Goal: Obtain resource: Download file/media

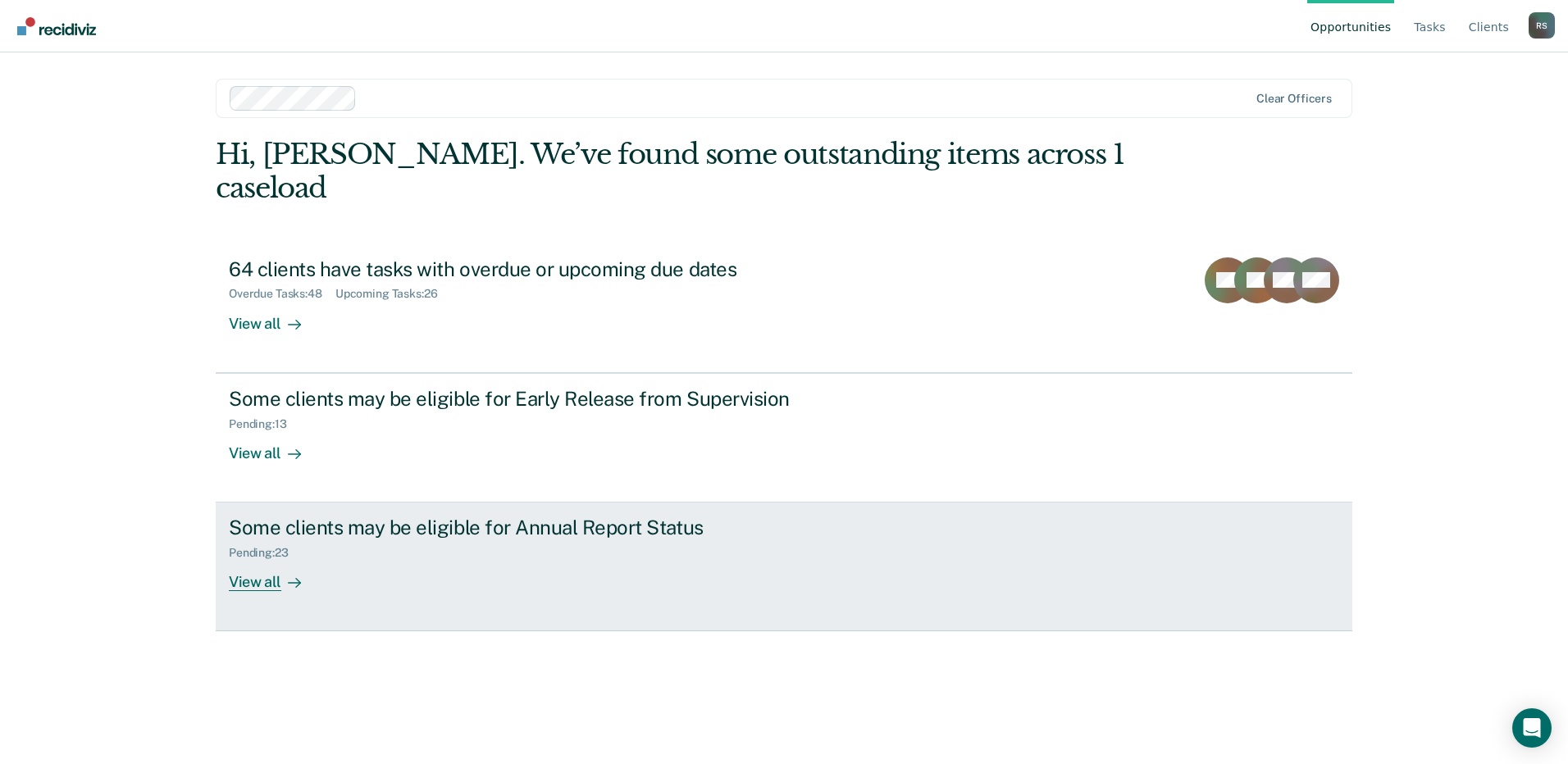
click at [327, 540] on div "Pending : 23" at bounding box center [516, 550] width 575 height 21
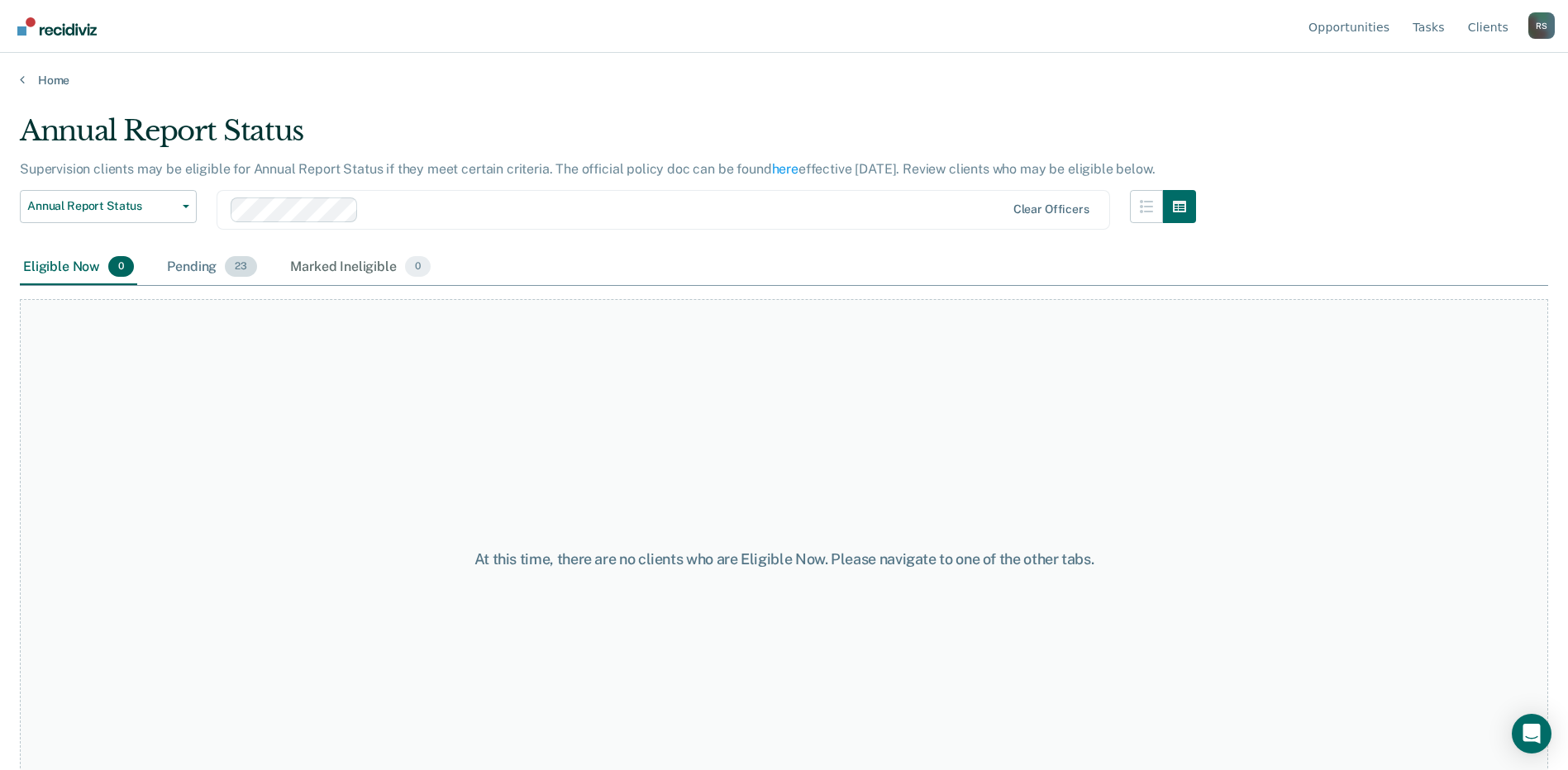
click at [210, 252] on div "Pending 23" at bounding box center [212, 268] width 97 height 36
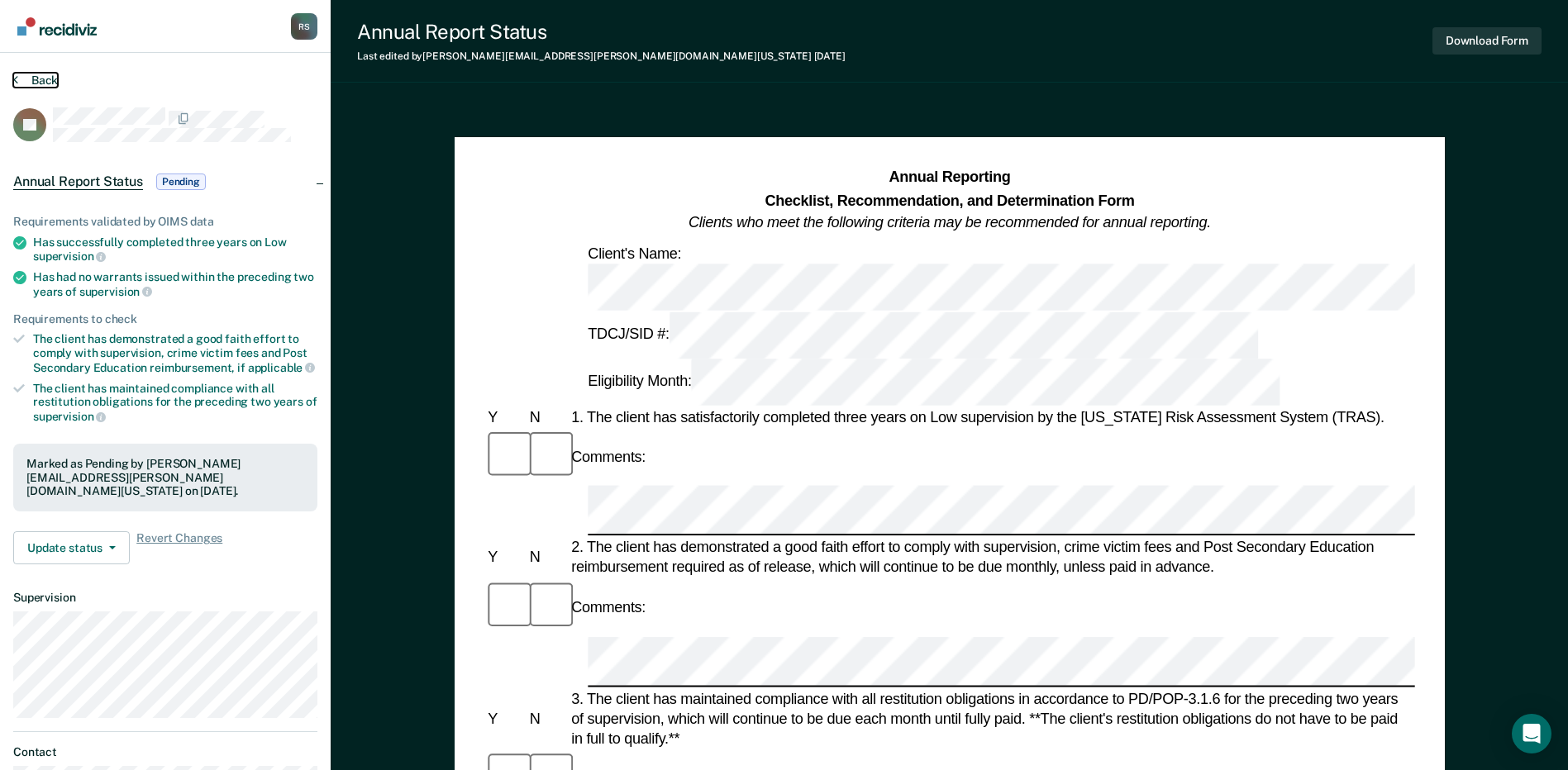
click at [47, 78] on button "Back" at bounding box center [36, 80] width 45 height 15
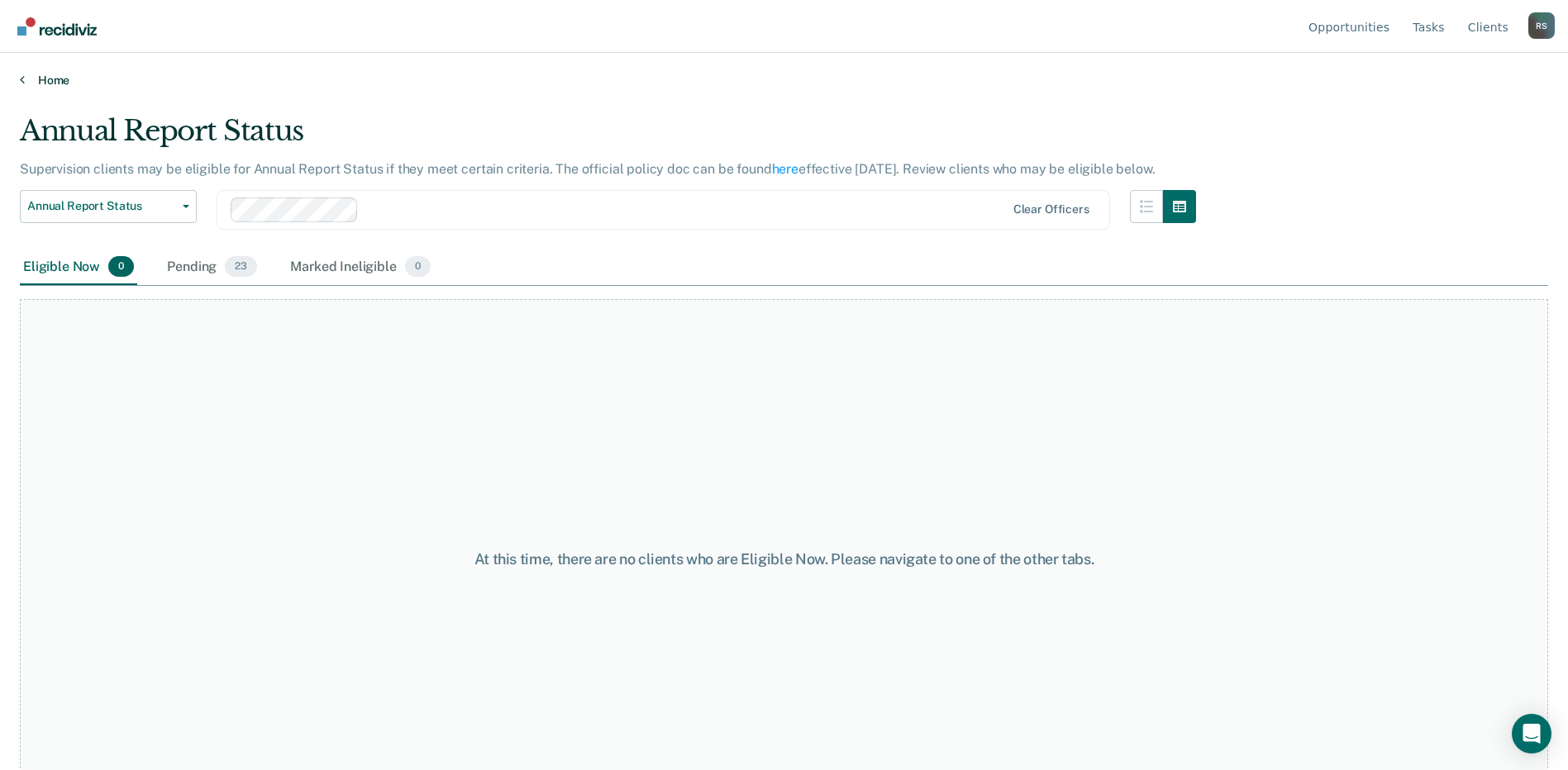
click at [50, 79] on link "Home" at bounding box center [784, 80] width 1528 height 15
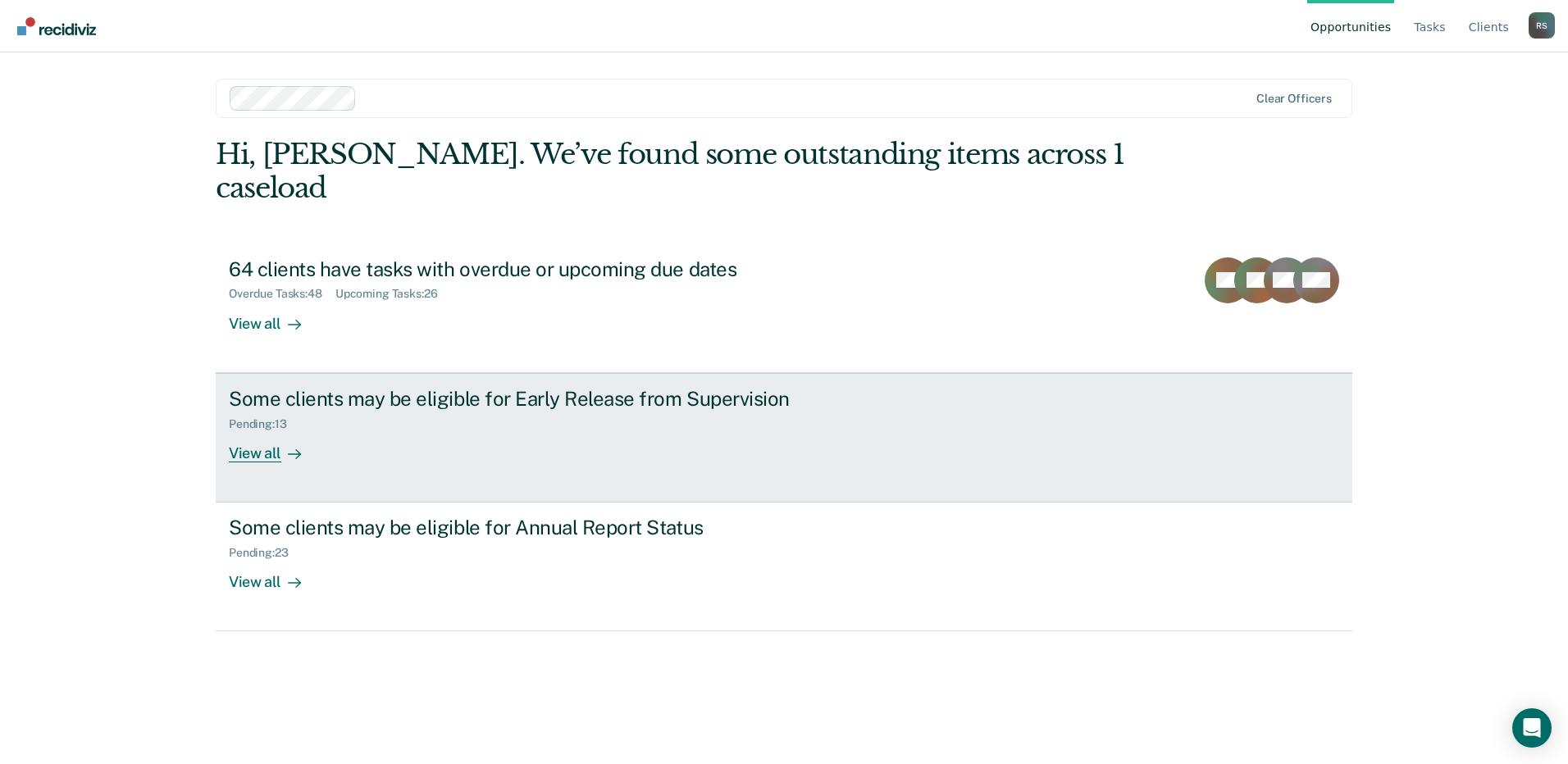
click at [368, 407] on div "Some clients may be eligible for Early Release from Supervision Pending : 13 Vi…" at bounding box center [536, 425] width 615 height 75
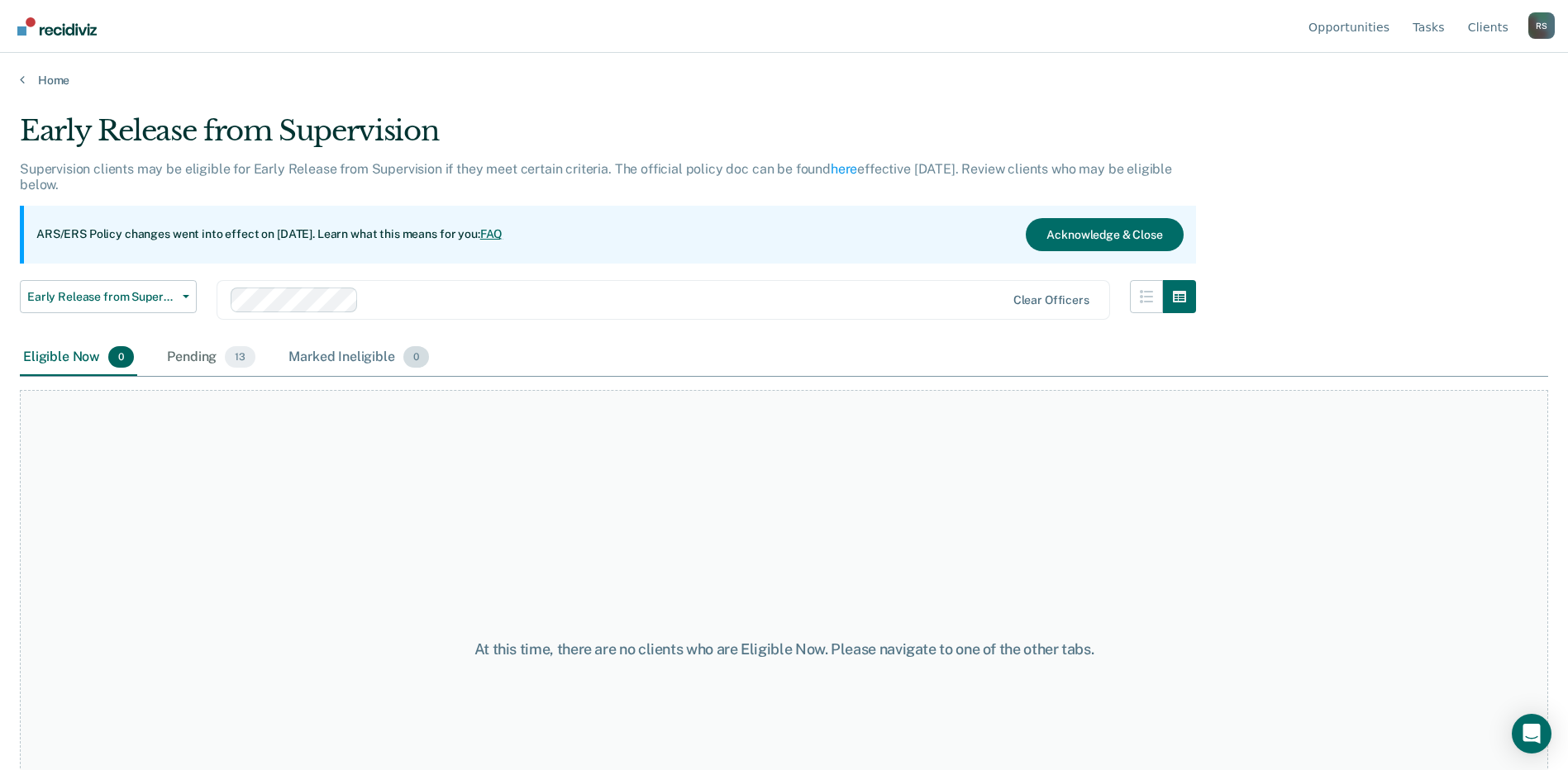
drag, startPoint x: 208, startPoint y: 356, endPoint x: 406, endPoint y: 365, distance: 198.2
click at [211, 356] on div "Pending 13" at bounding box center [211, 358] width 95 height 36
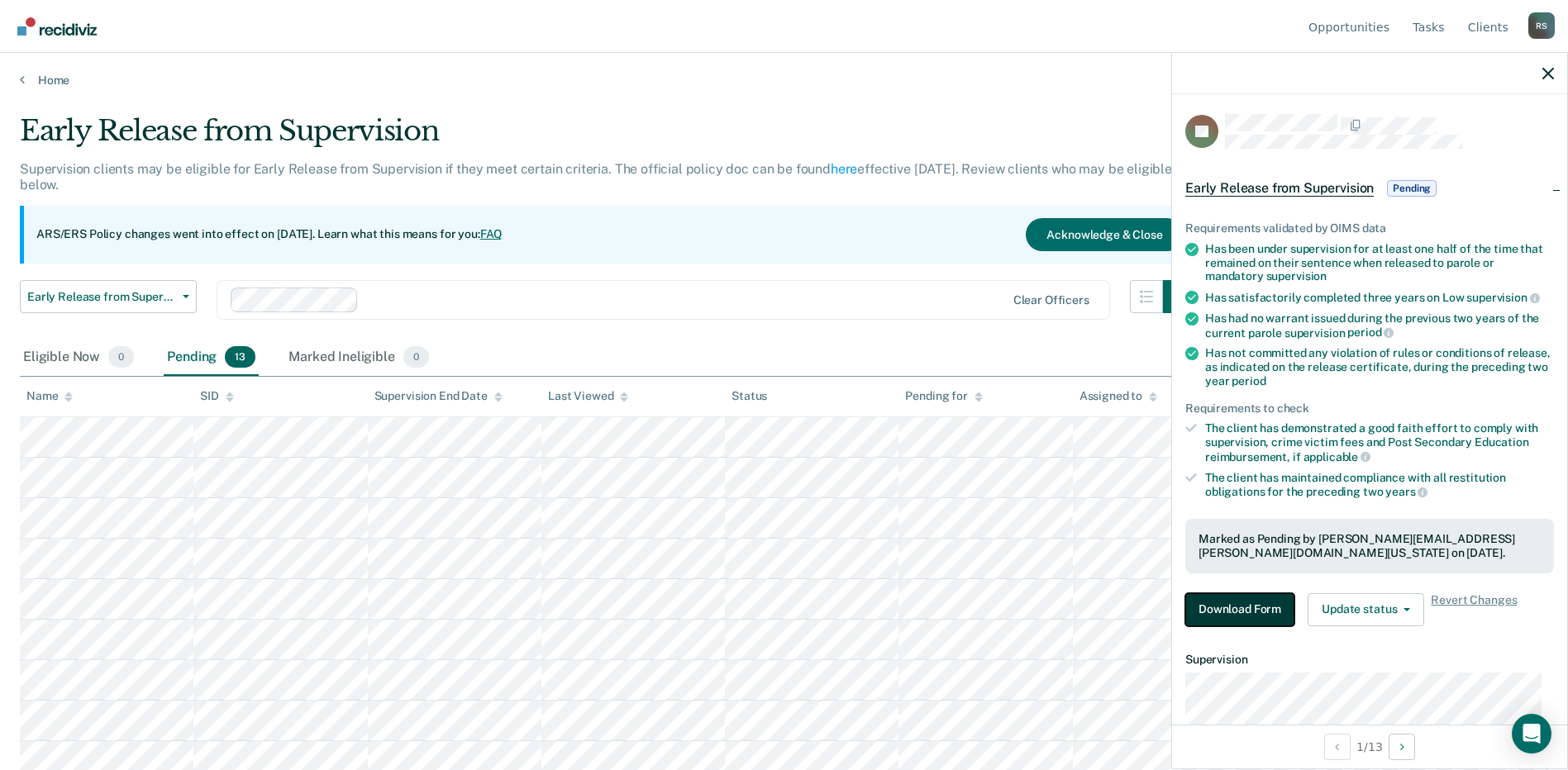
click at [1250, 605] on button "Download Form" at bounding box center [1240, 610] width 109 height 33
